Goal: Task Accomplishment & Management: Manage account settings

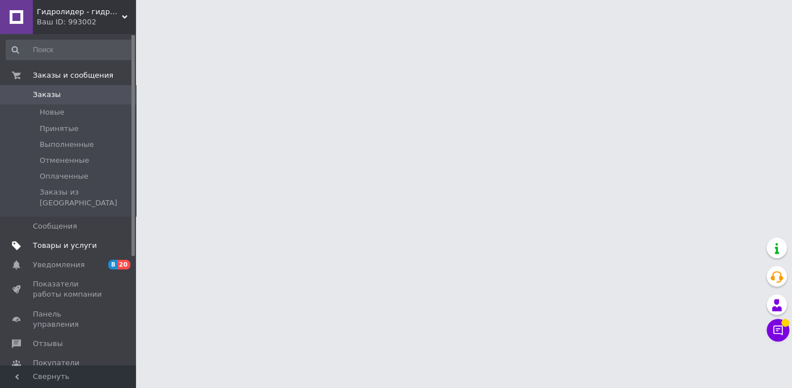
click at [73, 236] on link "Товары и услуги" at bounding box center [69, 245] width 139 height 19
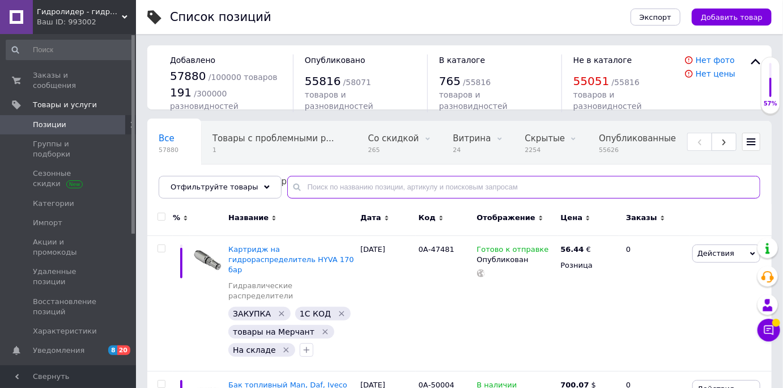
click at [330, 196] on input "text" at bounding box center [523, 187] width 473 height 23
click at [86, 29] on div "Гидролидер - гидравлическое оборудование, промышленное и строительное, спецтехн…" at bounding box center [84, 17] width 103 height 34
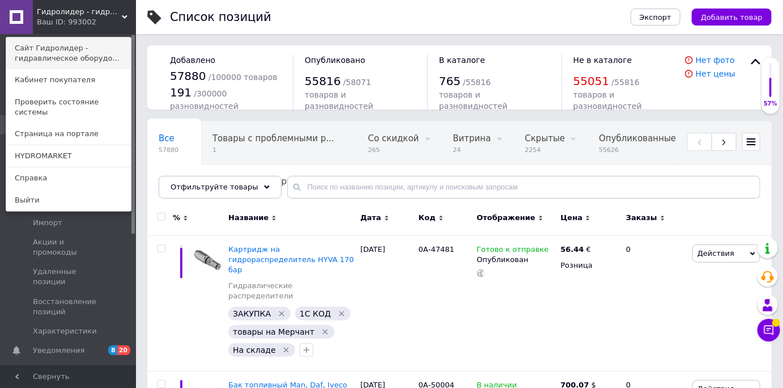
click at [83, 46] on link "Сайт Гидролидер - гидравлическое оборудо..." at bounding box center [68, 53] width 125 height 32
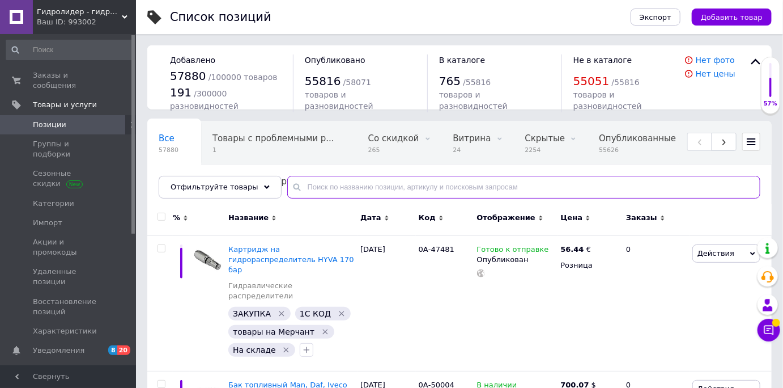
click at [308, 181] on input "text" at bounding box center [523, 187] width 473 height 23
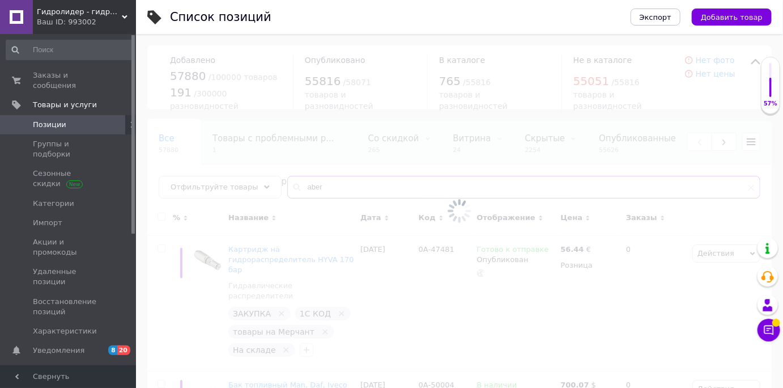
type input "aber"
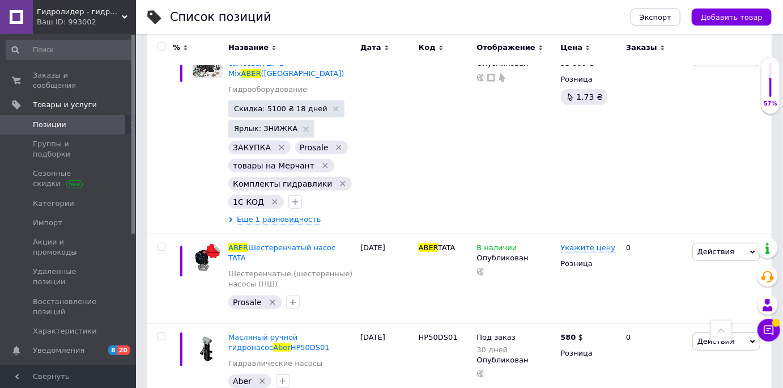
scroll to position [100, 0]
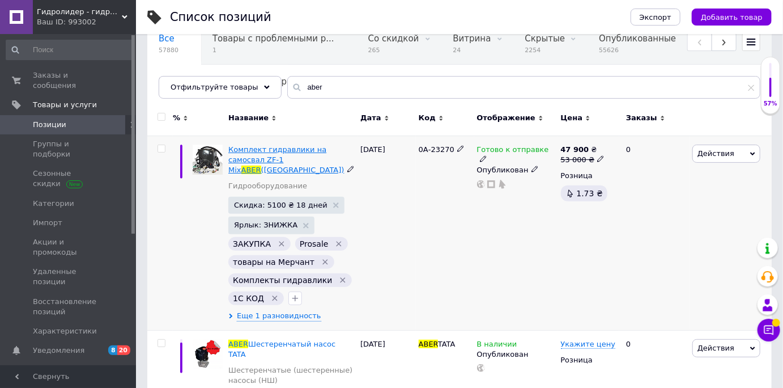
click at [312, 146] on span "Комплект гидравлики на самосвал ZF-1 Mix" at bounding box center [277, 159] width 98 height 29
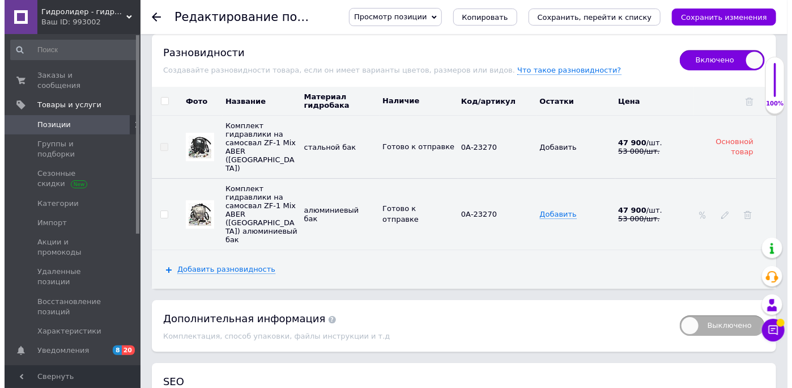
scroll to position [1566, 0]
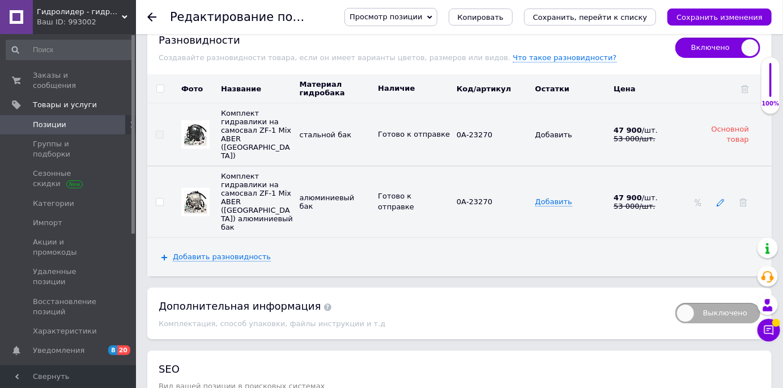
click at [724, 198] on icon at bounding box center [721, 202] width 8 height 8
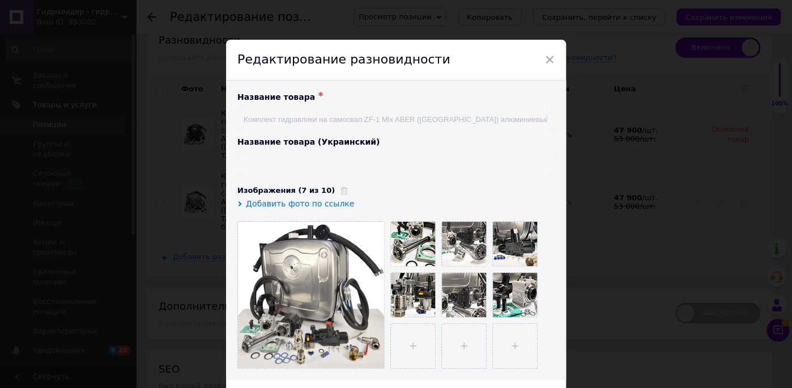
type input "Комплект гідравліки на самоскид ZF-1 Mix ABER ([GEOGRAPHIC_DATA]) алюмінієвий б…"
click at [559, 112] on div "Название товара ✱ Комплект гидравлики на самосвал ZF-1 Mix ABER ([GEOGRAPHIC_DA…" at bounding box center [396, 229] width 340 height 299
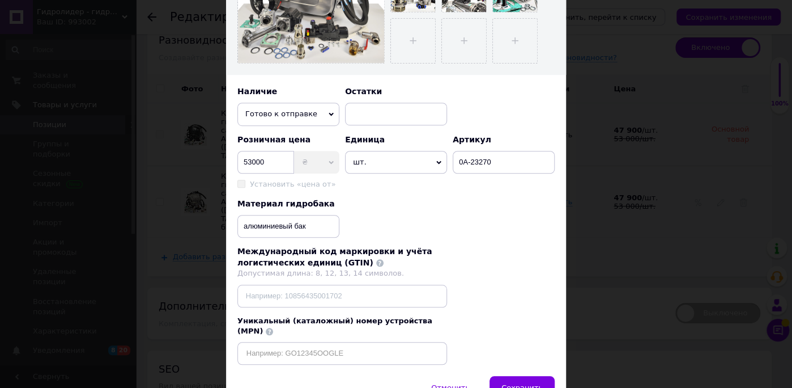
scroll to position [355, 0]
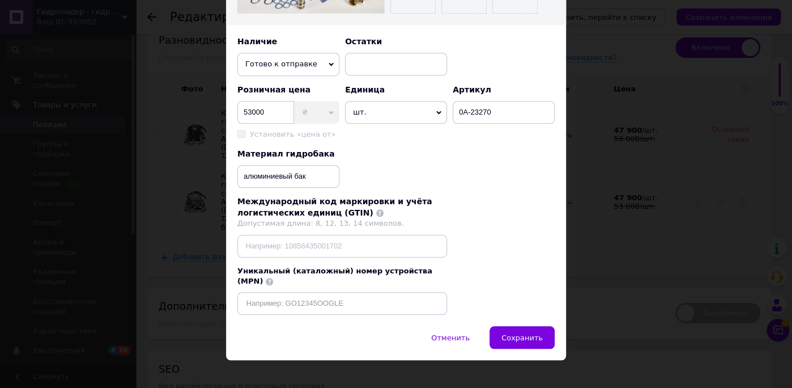
click at [636, 128] on div "× Редактирование разновидности Название товара ✱ Комплект гидравлики на самосва…" at bounding box center [396, 194] width 792 height 388
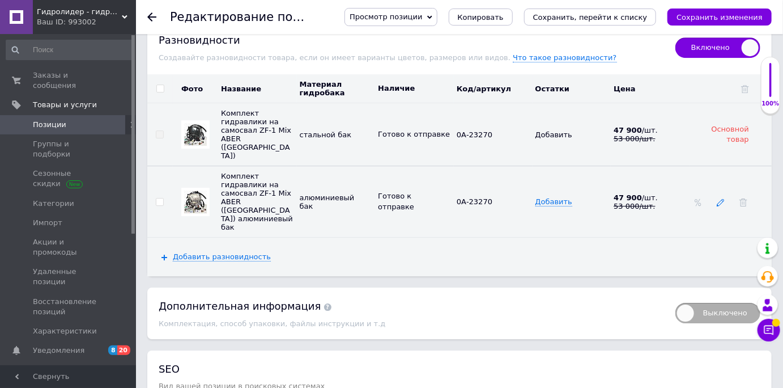
click at [721, 198] on icon at bounding box center [721, 202] width 8 height 8
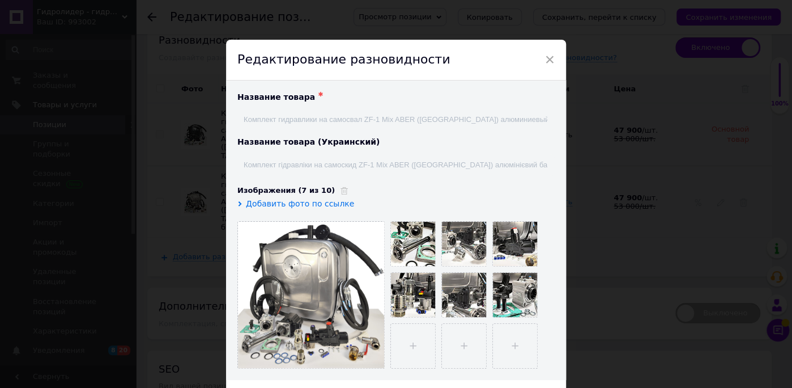
click at [553, 125] on div "Название товара ✱ Комплект гидравлики на самосвал ZF-1 Mix ABER ([GEOGRAPHIC_DA…" at bounding box center [396, 229] width 340 height 299
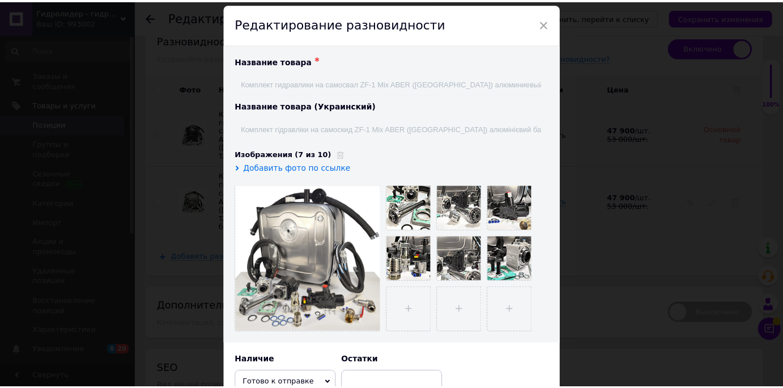
scroll to position [0, 0]
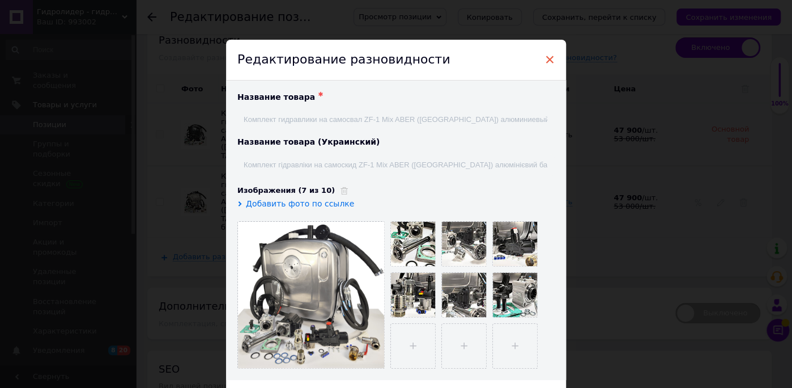
click at [552, 65] on span "×" at bounding box center [550, 59] width 10 height 19
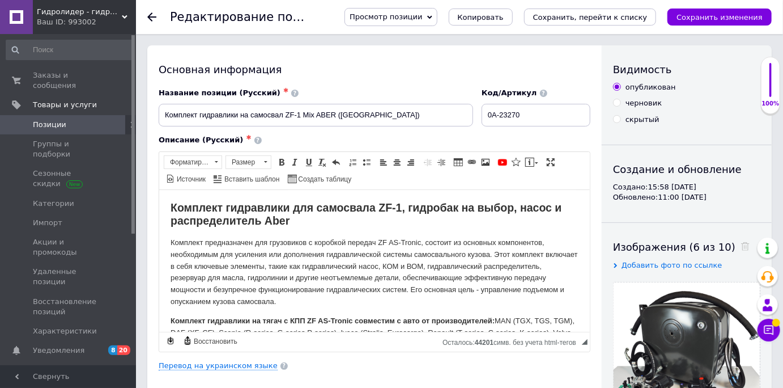
click at [104, 19] on div "Ваш ID: 993002" at bounding box center [86, 22] width 99 height 10
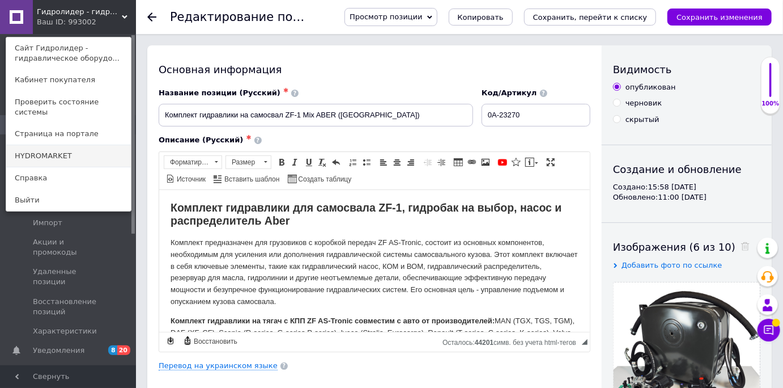
click at [71, 145] on link "HYDROMARKET" at bounding box center [68, 156] width 125 height 22
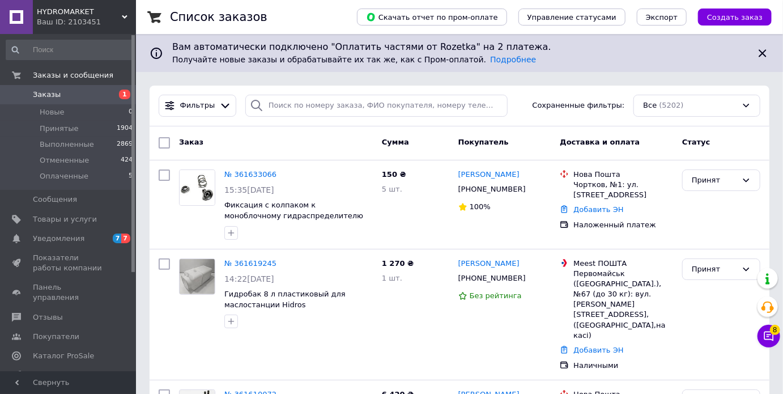
click at [118, 22] on div "Ваш ID: 2103451" at bounding box center [86, 22] width 99 height 10
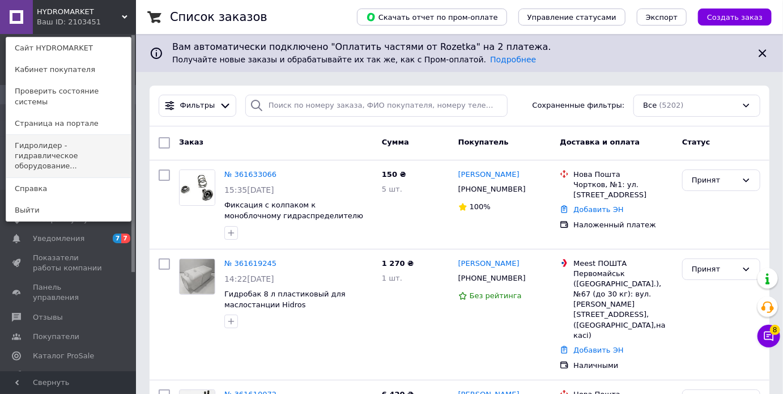
click at [83, 135] on link "Гидролидер - гидравлическое оборудование..." at bounding box center [68, 156] width 125 height 43
